Goal: Task Accomplishment & Management: Complete application form

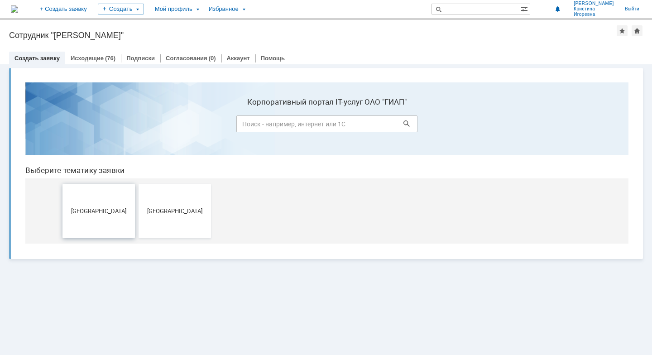
click at [98, 210] on span "[GEOGRAPHIC_DATA]" at bounding box center [98, 210] width 67 height 7
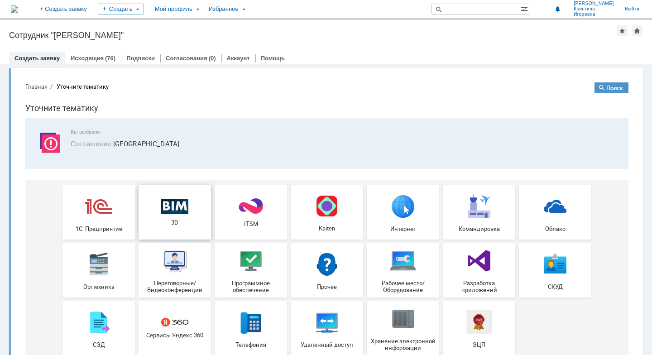
click at [179, 215] on div "3D" at bounding box center [174, 212] width 67 height 28
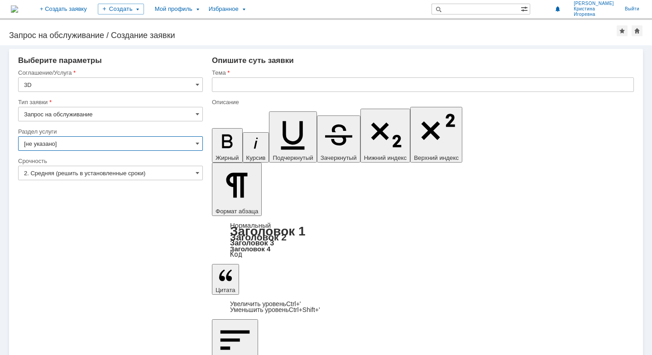
click at [125, 144] on input "[не указано]" at bounding box center [110, 143] width 185 height 14
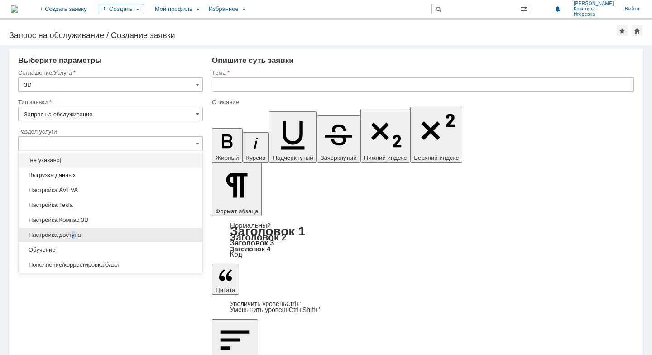
click at [74, 235] on span "Настройка доступа" at bounding box center [110, 234] width 173 height 7
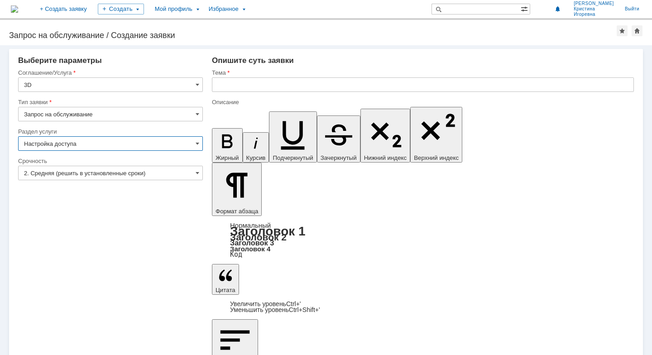
type input "Настройка доступа"
click at [229, 84] on input "text" at bounding box center [423, 84] width 422 height 14
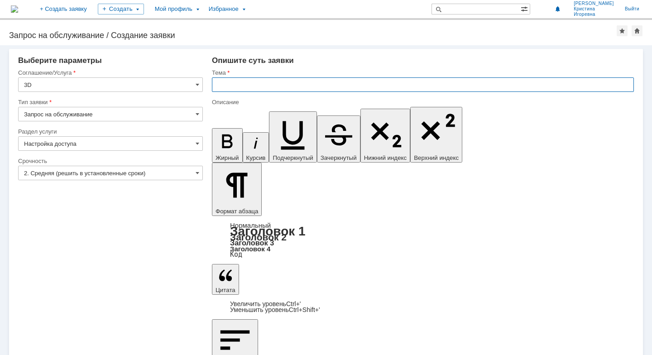
click at [358, 87] on input "text" at bounding box center [423, 84] width 422 height 14
click at [344, 83] on input "Необходимость установки" at bounding box center [423, 84] width 422 height 14
click at [343, 83] on input "Необходимость установки" at bounding box center [423, 84] width 422 height 14
paste input "NavisWorks Manage"
type input "Необходимость установки NavisWorks Manage"
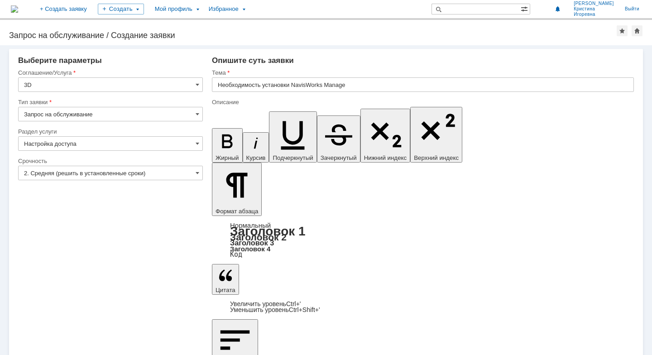
drag, startPoint x: 369, startPoint y: 2635, endPoint x: 302, endPoint y: 2635, distance: 67.0
click at [222, 134] on icon "button" at bounding box center [227, 141] width 10 height 14
